Goal: Communication & Community: Answer question/provide support

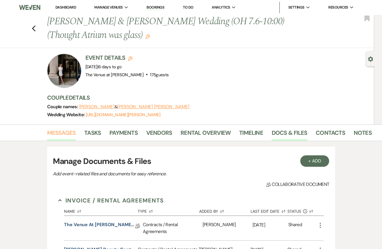
click at [65, 132] on link "Messages" at bounding box center [61, 134] width 29 height 13
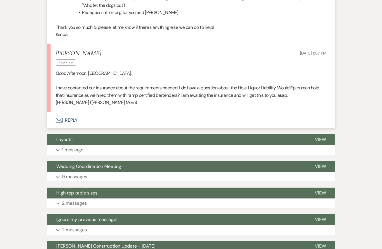
scroll to position [1354, 0]
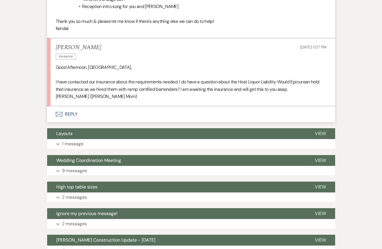
click at [138, 114] on button "Envelope Reply" at bounding box center [191, 114] width 288 height 16
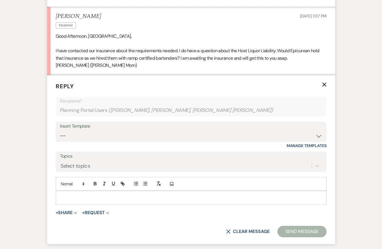
scroll to position [1395, 0]
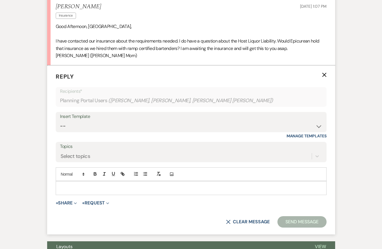
click at [132, 188] on p at bounding box center [191, 188] width 262 height 6
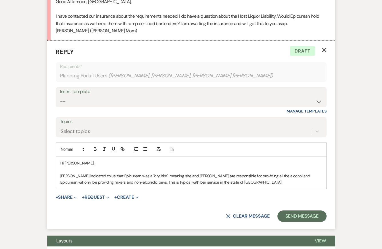
scroll to position [1425, 0]
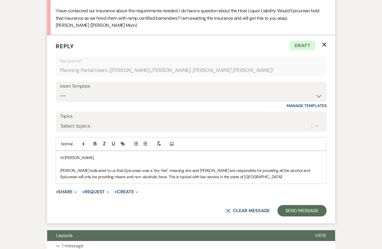
click at [195, 159] on p "Hi [PERSON_NAME]," at bounding box center [191, 158] width 262 height 6
click at [205, 177] on p "[PERSON_NAME] indicated to us that Epicurean was a "dry hire", meaning she and …" at bounding box center [191, 173] width 262 height 13
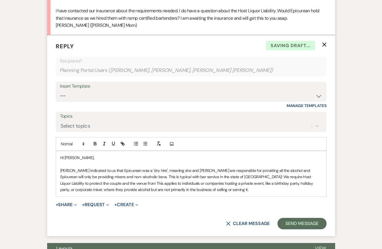
click at [321, 176] on p "Paige indicated to us that Epicurean was a "dry hire", meaning she and Jon are …" at bounding box center [191, 180] width 262 height 26
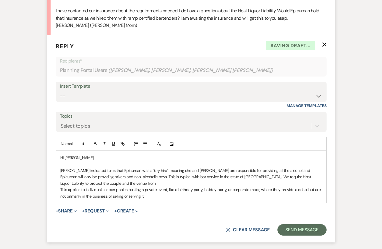
click at [320, 176] on p "Paige indicated to us that Epicurean was a "dry hire", meaning she and Jon are …" at bounding box center [191, 176] width 262 height 19
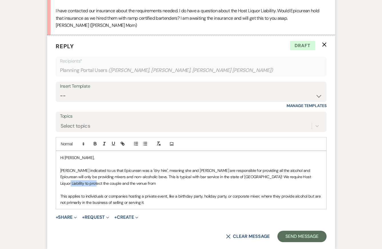
drag, startPoint x: 287, startPoint y: 177, endPoint x: 320, endPoint y: 177, distance: 32.8
click at [320, 177] on p "Paige indicated to us that Epicurean was a "dry hire", meaning she and Jon are …" at bounding box center [191, 176] width 262 height 19
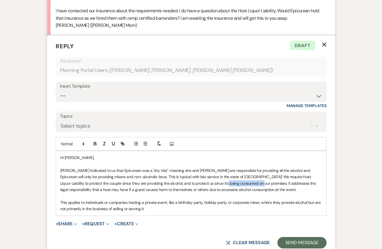
drag, startPoint x: 201, startPoint y: 183, endPoint x: 233, endPoint y: 183, distance: 32.0
click at [233, 183] on p "Paige indicated to us that Epicurean was a "dry hire", meaning she and Jon are …" at bounding box center [191, 180] width 262 height 26
click at [247, 182] on p "Paige indicated to us that Epicurean was a "dry hire", meaning she and Jon are …" at bounding box center [191, 180] width 262 height 26
click at [239, 192] on p "Paige indicated to us that Epicurean was a "dry hire", meaning she and Jon are …" at bounding box center [191, 180] width 262 height 26
click at [237, 204] on p "This applies to individuals or companies hosting a private event, like a birthd…" at bounding box center [191, 205] width 262 height 13
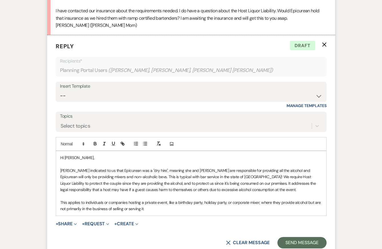
click at [234, 211] on p "This applies to individuals or companies hosting a private event, like a birthd…" at bounding box center [191, 205] width 262 height 13
drag, startPoint x: 161, startPoint y: 207, endPoint x: 53, endPoint y: 199, distance: 108.6
click at [53, 199] on form "Reply X Draft Recipients* Planning Portal Users ( Paige Gallagher, Michele Gall…" at bounding box center [191, 145] width 288 height 220
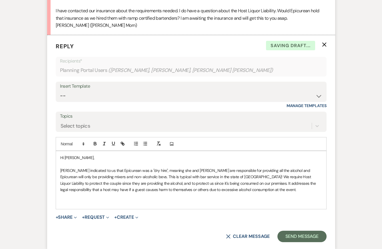
click at [153, 161] on p at bounding box center [191, 164] width 262 height 6
click at [153, 202] on p at bounding box center [191, 202] width 262 height 6
click at [142, 175] on p "Paige indicated to us that Epicurean was a "dry hire", meaning she and Jon are …" at bounding box center [191, 180] width 262 height 26
click at [140, 204] on p at bounding box center [191, 202] width 262 height 6
click at [195, 177] on p "Paige indicated to us that Epicurean was a "dry hire", meaning she and Jon are …" at bounding box center [191, 180] width 262 height 26
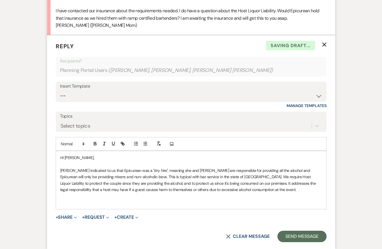
click at [195, 157] on p "Hi Michele," at bounding box center [191, 158] width 262 height 6
click at [195, 200] on p at bounding box center [191, 202] width 262 height 6
click at [249, 177] on p "Paige indicated to us that Epicurean was a "dry hire", meaning she and Jon are …" at bounding box center [191, 180] width 262 height 26
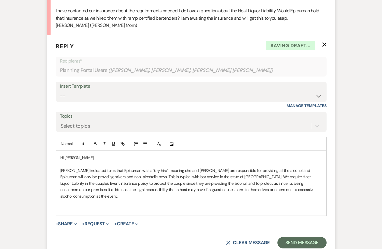
click at [106, 175] on p "Paige indicated to us that Epicurean was a "dry hire", meaning she and Jon are …" at bounding box center [191, 183] width 262 height 32
click at [111, 206] on p at bounding box center [191, 209] width 262 height 6
click at [108, 191] on p "Paige indicated to us that Epicurean was a "dry hire", meaning she and Jon are …" at bounding box center [191, 183] width 262 height 32
click at [108, 199] on p at bounding box center [191, 202] width 262 height 6
click at [103, 206] on p at bounding box center [191, 209] width 262 height 6
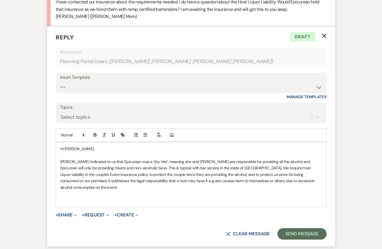
scroll to position [1435, 0]
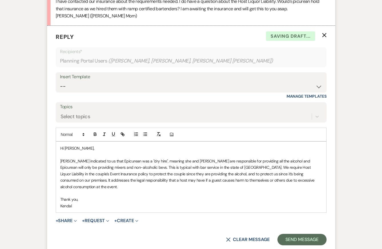
drag, startPoint x: 79, startPoint y: 160, endPoint x: 79, endPoint y: 168, distance: 8.3
click at [79, 160] on p "Paige indicated to us that Epicurean was a "dry hire", meaning she and Jon are …" at bounding box center [191, 174] width 262 height 32
click at [80, 203] on p "Kendal" at bounding box center [191, 206] width 262 height 6
drag, startPoint x: 80, startPoint y: 194, endPoint x: 39, endPoint y: 194, distance: 41.1
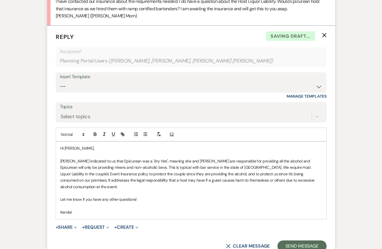
click at [94, 163] on p "Paige indicated to us that Epicurean was a "dry hire", meaning she and Jon are …" at bounding box center [191, 174] width 262 height 32
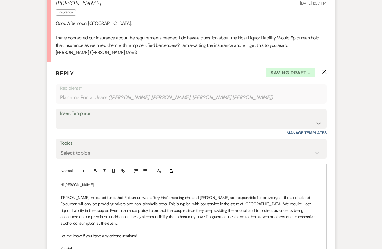
scroll to position [1397, 0]
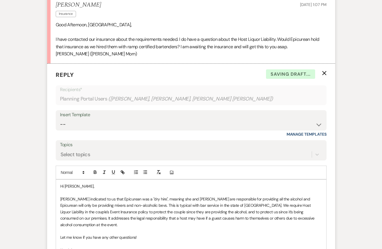
click at [82, 191] on p at bounding box center [191, 193] width 262 height 6
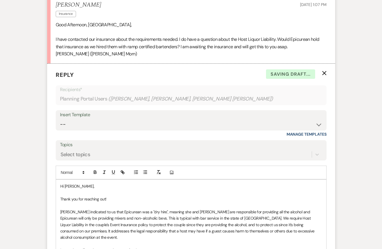
click at [112, 198] on p "Thank you for reaching out!" at bounding box center [191, 199] width 262 height 6
click at [127, 213] on p "Paige indicated to us that Epicurean was a "dry hire", meaning she and Jon are …" at bounding box center [191, 225] width 262 height 32
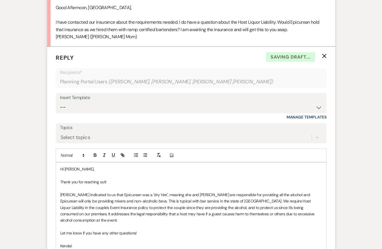
scroll to position [1415, 0]
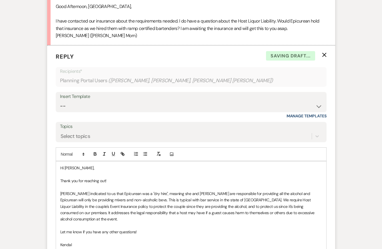
click at [153, 212] on p "Paige indicated to us that Epicurean was a "dry hire", meaning she and Jon are …" at bounding box center [191, 207] width 262 height 32
click at [174, 229] on p "Let me know if you have any other questions!" at bounding box center [191, 232] width 262 height 6
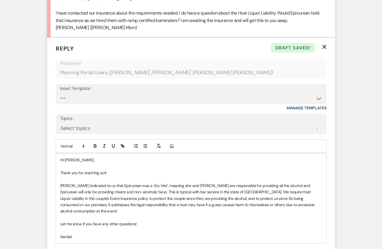
scroll to position [1425, 0]
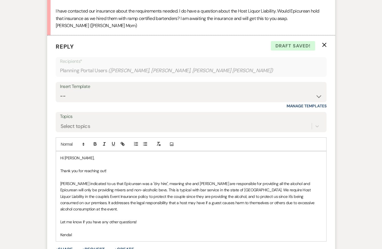
click at [105, 171] on p "Thank you for reaching out!" at bounding box center [191, 171] width 262 height 6
click at [135, 162] on p at bounding box center [191, 164] width 262 height 6
click at [141, 213] on p at bounding box center [191, 216] width 262 height 6
click at [151, 225] on p at bounding box center [191, 228] width 262 height 6
click at [159, 195] on p "Paige indicated to us that Epicurean was a "dry hire", meaning she and Jon are …" at bounding box center [191, 197] width 262 height 32
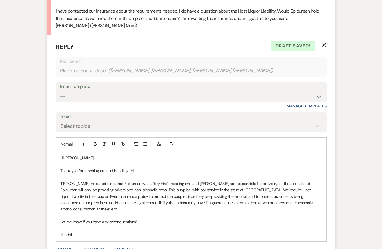
click at [161, 232] on p "Kendal" at bounding box center [191, 235] width 262 height 6
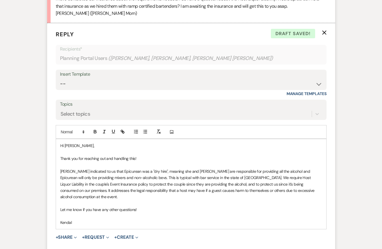
scroll to position [1438, 0]
click at [162, 188] on p "Paige indicated to us that Epicurean was a "dry hire", meaning she and Jon are …" at bounding box center [191, 184] width 262 height 32
click at [163, 213] on p at bounding box center [191, 216] width 262 height 6
click at [163, 219] on p "Kendal" at bounding box center [191, 222] width 262 height 6
click at [181, 182] on p "Paige indicated to us that Epicurean was a "dry hire", meaning she and Jon are …" at bounding box center [191, 184] width 262 height 32
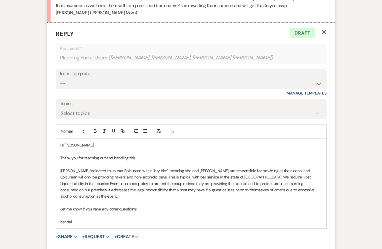
click at [181, 213] on p at bounding box center [191, 216] width 262 height 6
click at [183, 219] on div "Hi Michele, Thank you for reaching out and handling this! Paige indicated to us…" at bounding box center [191, 184] width 270 height 90
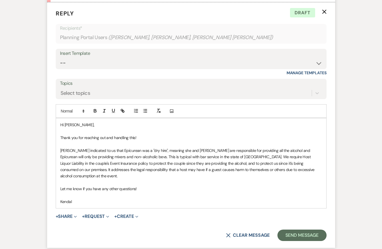
scroll to position [1459, 0]
click at [290, 229] on button "Send Message" at bounding box center [301, 234] width 49 height 11
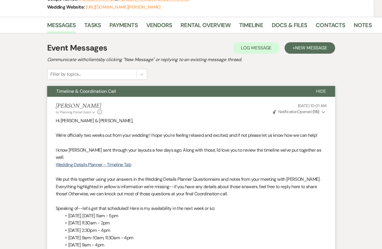
scroll to position [0, 0]
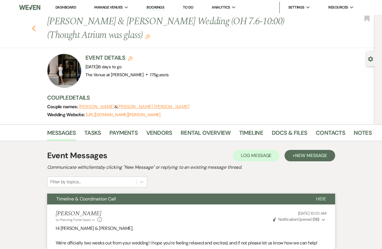
click at [33, 27] on icon "Previous" at bounding box center [34, 28] width 4 height 7
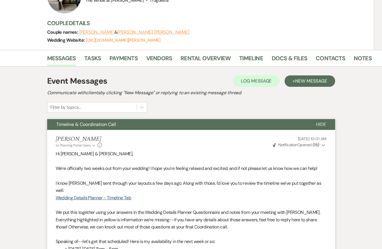
select select "2"
select select "5"
select select "8"
select select "6"
select select "8"
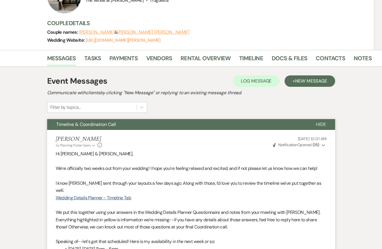
select select "5"
select select "8"
select select "5"
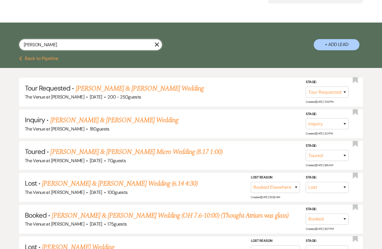
click at [58, 45] on input "gallagher" at bounding box center [90, 44] width 143 height 11
type input "darien"
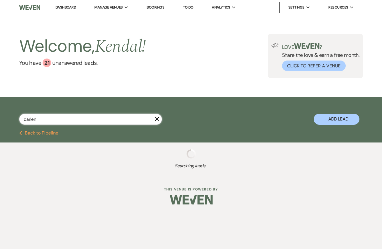
select select "8"
select select "5"
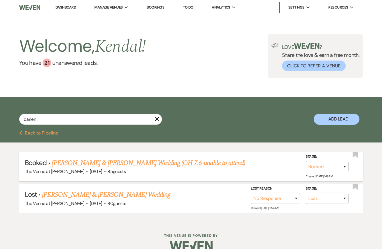
click at [91, 163] on link "[PERSON_NAME] & [PERSON_NAME] Wedding (OH 7.6-unable to attend)" at bounding box center [148, 163] width 193 height 10
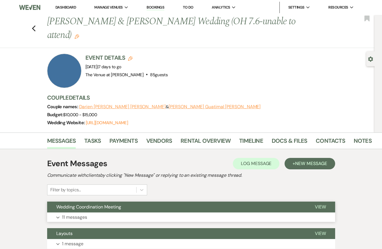
click at [119, 213] on button "Expand 11 messages" at bounding box center [191, 218] width 288 height 10
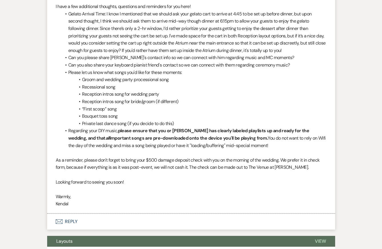
scroll to position [1663, 0]
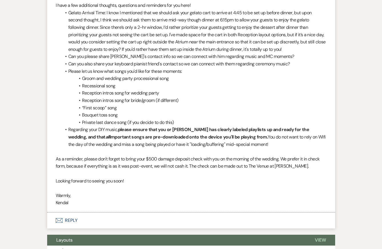
click at [162, 155] on p at bounding box center [191, 151] width 271 height 7
click at [172, 179] on p "Looking forward to seeing you soon!" at bounding box center [191, 180] width 271 height 7
click at [175, 195] on p "Warmly," at bounding box center [191, 195] width 271 height 7
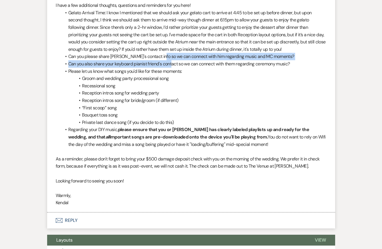
drag, startPoint x: 160, startPoint y: 58, endPoint x: 173, endPoint y: 64, distance: 14.3
click at [173, 64] on ul "Gelato Arrival Time: I know I mentioned that we should ask your gelato cart to …" at bounding box center [193, 78] width 265 height 139
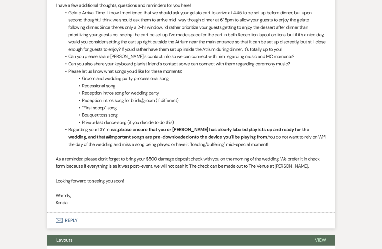
click at [169, 85] on li "Recessional song" at bounding box center [193, 85] width 265 height 7
click at [161, 73] on li "Please let us know what songs you'd like for these moments:" at bounding box center [193, 71] width 265 height 7
click at [165, 84] on li "Recessional song" at bounding box center [193, 85] width 265 height 7
click at [165, 97] on li "Reception intros song for wedding party" at bounding box center [193, 92] width 265 height 7
click at [179, 122] on li "Private last dance song (if you decide to do this)" at bounding box center [193, 122] width 265 height 7
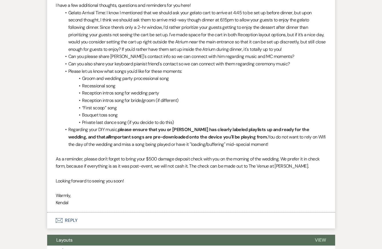
click at [190, 142] on li "Regarding your DIY music, please ensure that you or Miguel has clearly labeled …" at bounding box center [193, 137] width 265 height 22
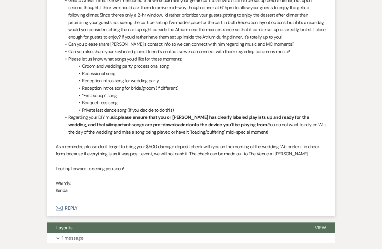
scroll to position [1678, 0]
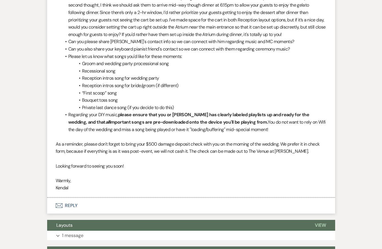
click at [193, 166] on p "Looking forward to seeing you soon!" at bounding box center [191, 166] width 271 height 7
click at [201, 94] on li "“First scoop” song" at bounding box center [193, 92] width 265 height 7
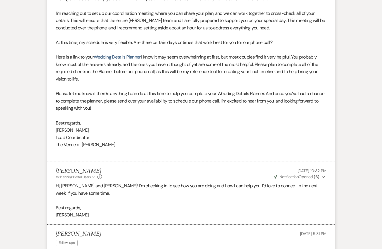
scroll to position [0, 0]
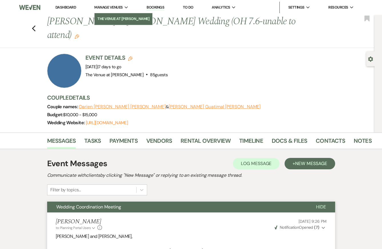
click at [110, 14] on link "The Venue at [PERSON_NAME]" at bounding box center [124, 18] width 58 height 11
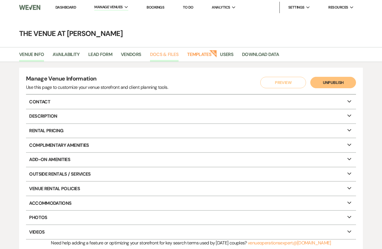
click at [165, 55] on link "Docs & Files" at bounding box center [164, 56] width 29 height 11
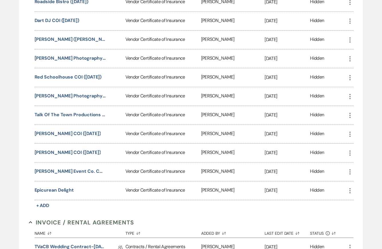
scroll to position [397, 0]
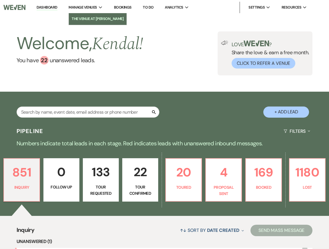
click at [93, 17] on li "The Venue at [PERSON_NAME]" at bounding box center [98, 19] width 52 height 6
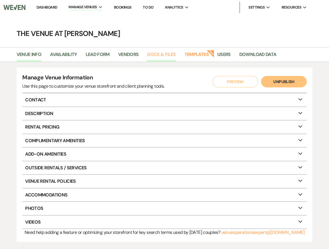
click at [166, 56] on link "Docs & Files" at bounding box center [161, 56] width 29 height 11
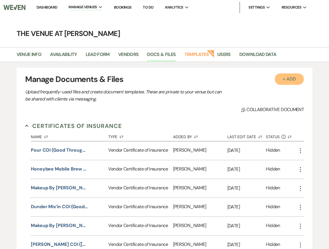
click at [286, 79] on button "+ Add" at bounding box center [289, 78] width 29 height 11
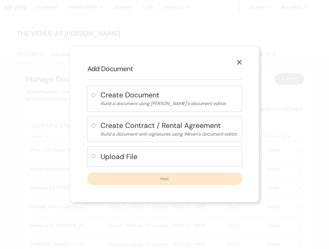
click at [123, 161] on h4 "Upload File" at bounding box center [169, 157] width 137 height 10
radio input "true"
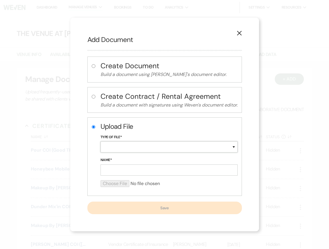
click at [121, 147] on select "Special Event Insurance Vendor Certificate of Insurance Contracts / Rental Agre…" at bounding box center [169, 146] width 137 height 11
select select "18"
click at [113, 170] on input "Name*" at bounding box center [169, 170] width 137 height 11
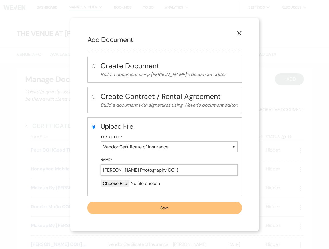
type input "Dominic Augustine Photography COI ("
click at [240, 32] on use "button" at bounding box center [239, 33] width 5 height 5
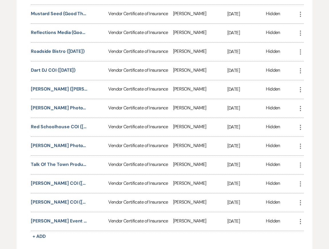
scroll to position [342, 0]
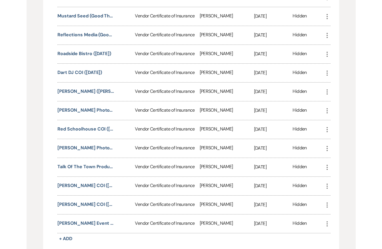
scroll to position [342, 0]
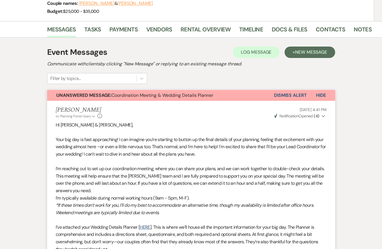
scroll to position [86, 0]
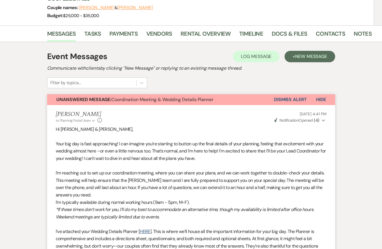
click at [294, 99] on button "Dismiss Alert" at bounding box center [290, 99] width 33 height 11
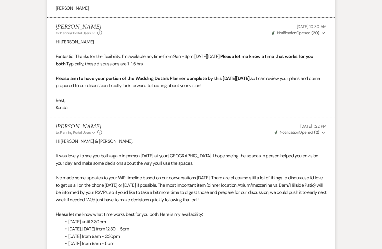
scroll to position [833, 0]
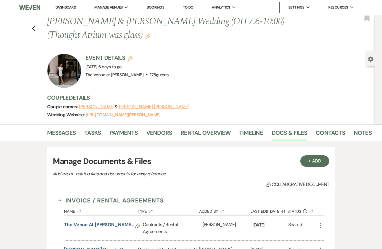
click at [66, 8] on link "Dashboard" at bounding box center [65, 7] width 21 height 5
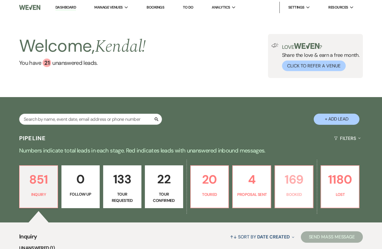
click at [296, 183] on p "169" at bounding box center [294, 179] width 31 height 19
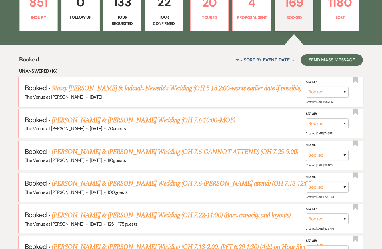
scroll to position [182, 0]
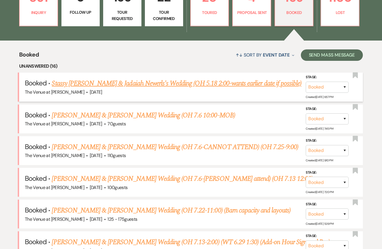
click at [171, 85] on link "Stassy [PERSON_NAME] & Jadaiah Newerls's Wedding (OH 5.18 2:00-wants earlier da…" at bounding box center [177, 83] width 250 height 10
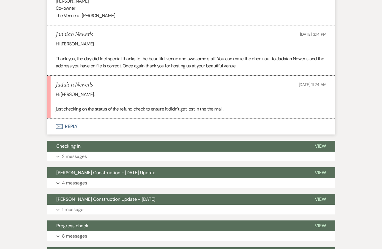
click at [156, 124] on button "Envelope Reply" at bounding box center [191, 127] width 288 height 16
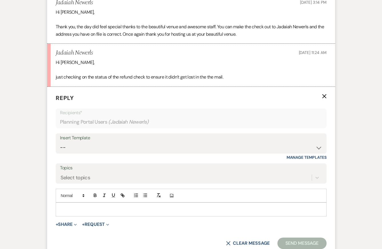
scroll to position [370, 0]
click at [156, 206] on p at bounding box center [191, 209] width 262 height 6
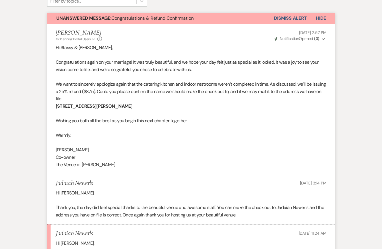
scroll to position [0, 0]
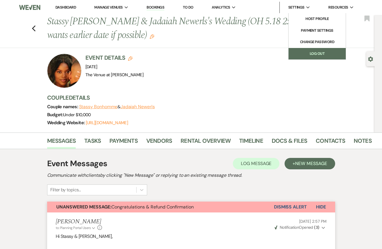
click at [308, 53] on link "Log Out" at bounding box center [317, 53] width 57 height 11
